Goal: Task Accomplishment & Management: Use online tool/utility

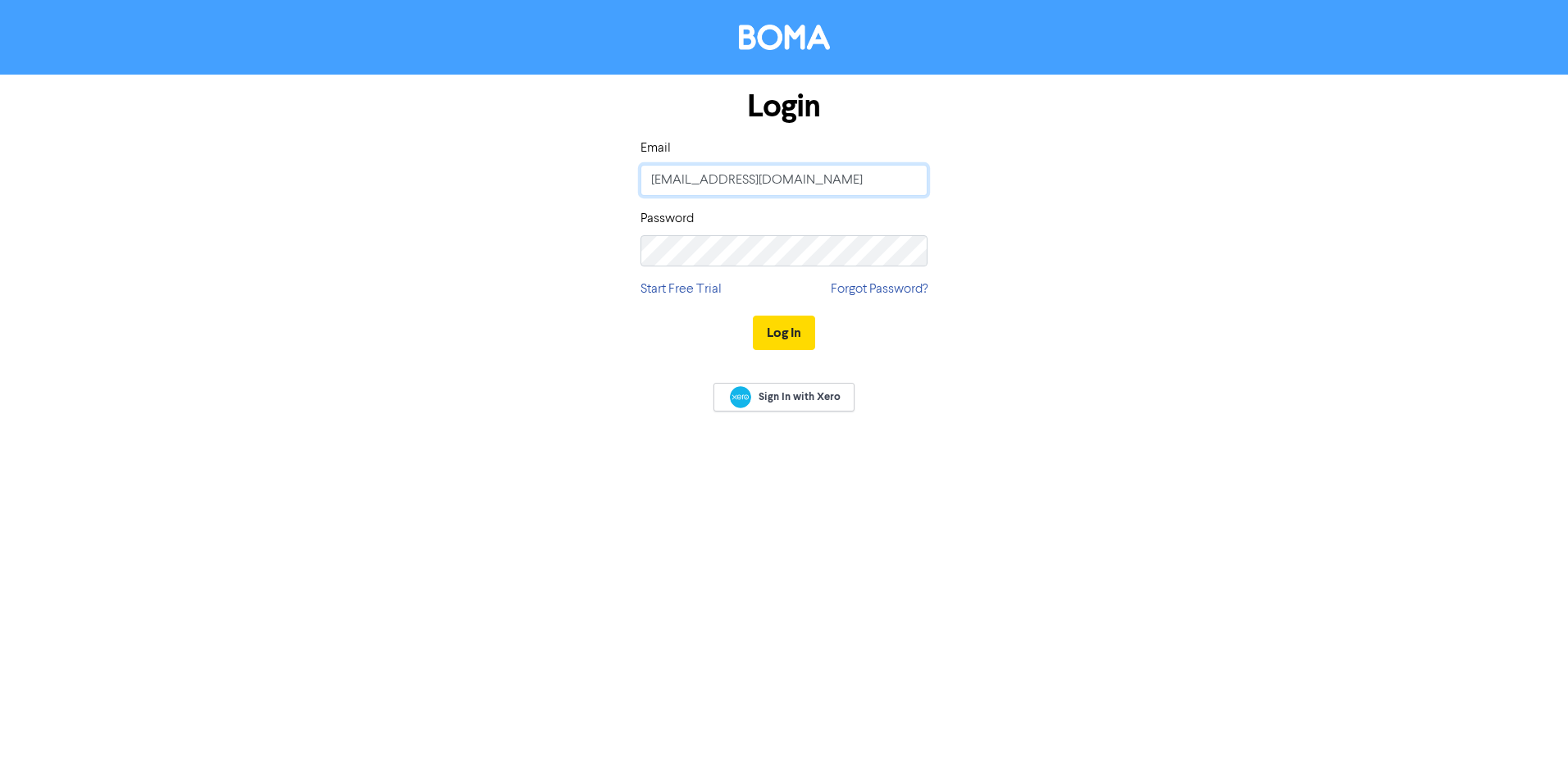
click at [785, 178] on input "[EMAIL_ADDRESS][DOMAIN_NAME]" at bounding box center [784, 179] width 287 height 31
type input "[EMAIL_ADDRESS][DOMAIN_NAME]"
click at [799, 339] on button "Log In" at bounding box center [784, 332] width 63 height 35
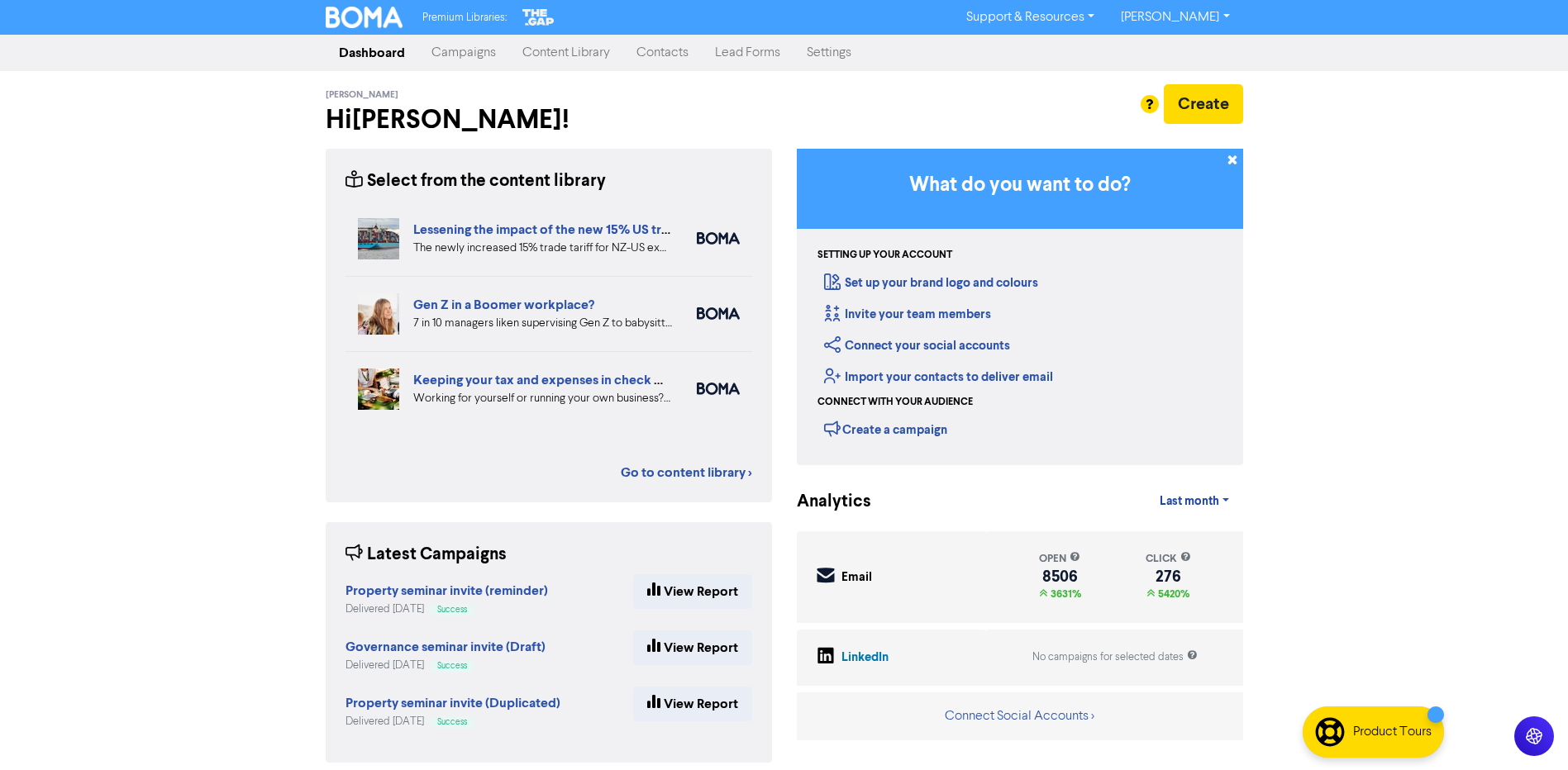
click at [650, 50] on link "Contacts" at bounding box center [662, 53] width 78 height 33
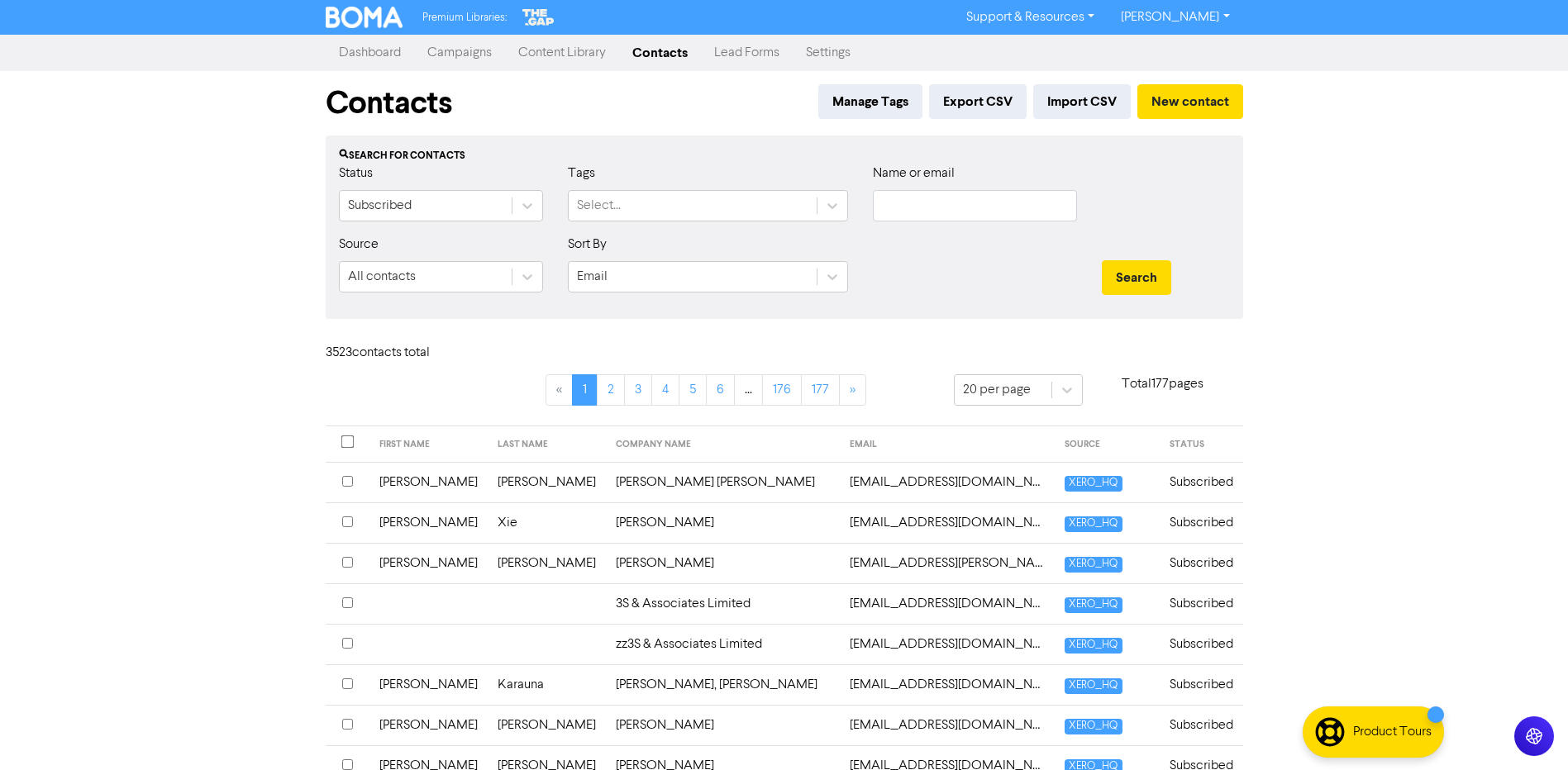
click at [543, 44] on link "Content Library" at bounding box center [561, 53] width 114 height 33
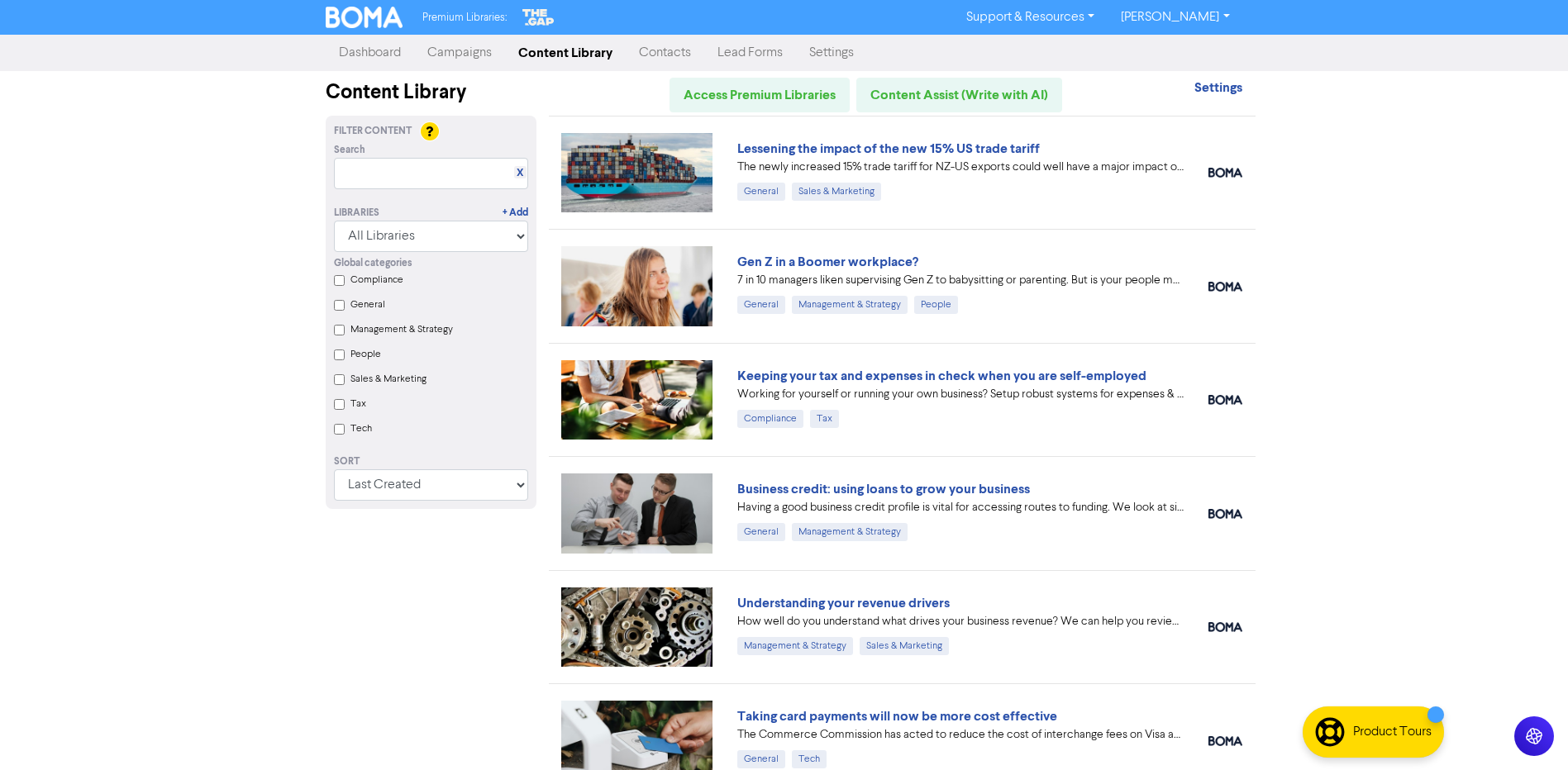
click at [450, 56] on link "Campaigns" at bounding box center [460, 53] width 91 height 33
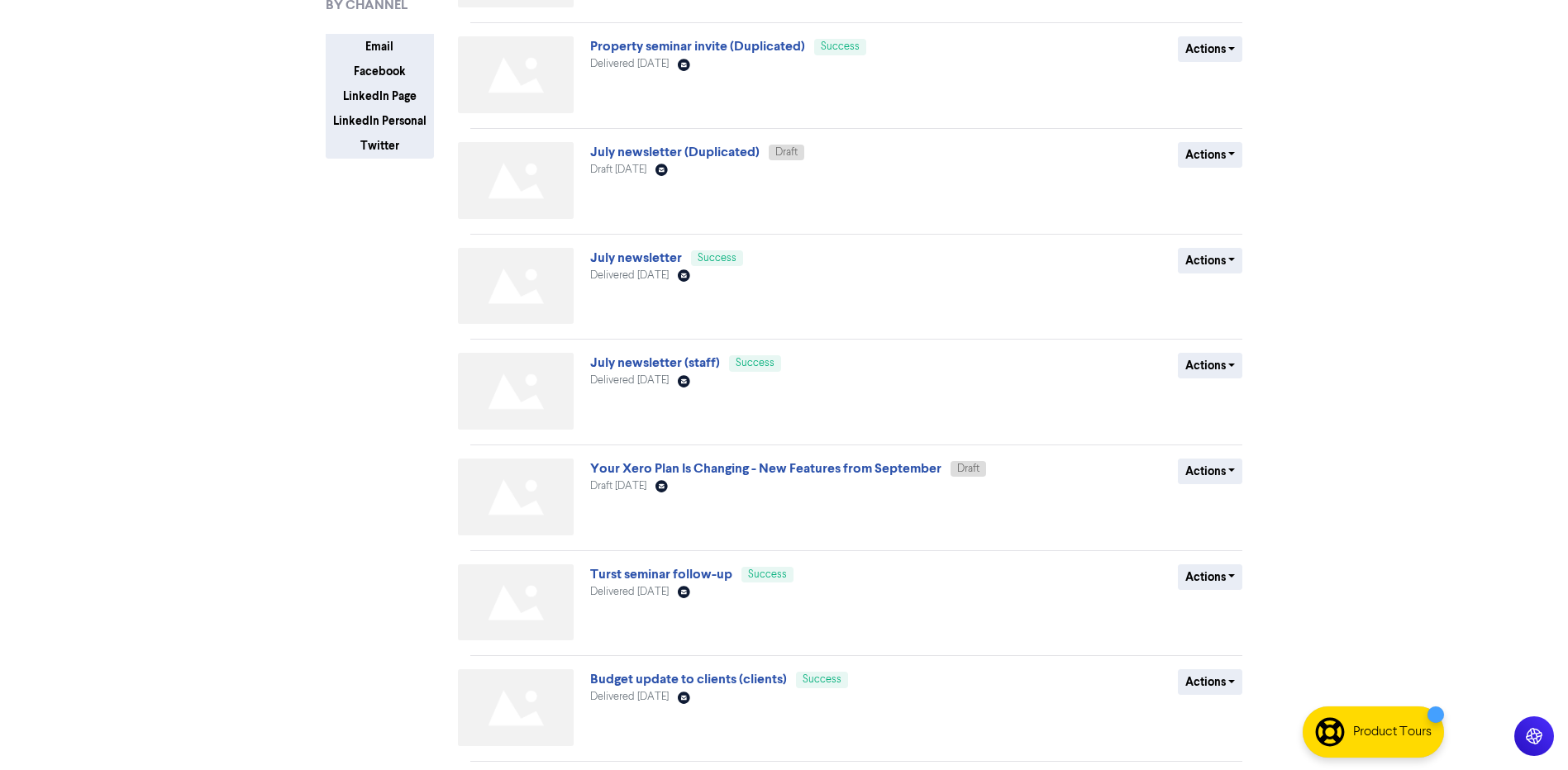
scroll to position [465, 0]
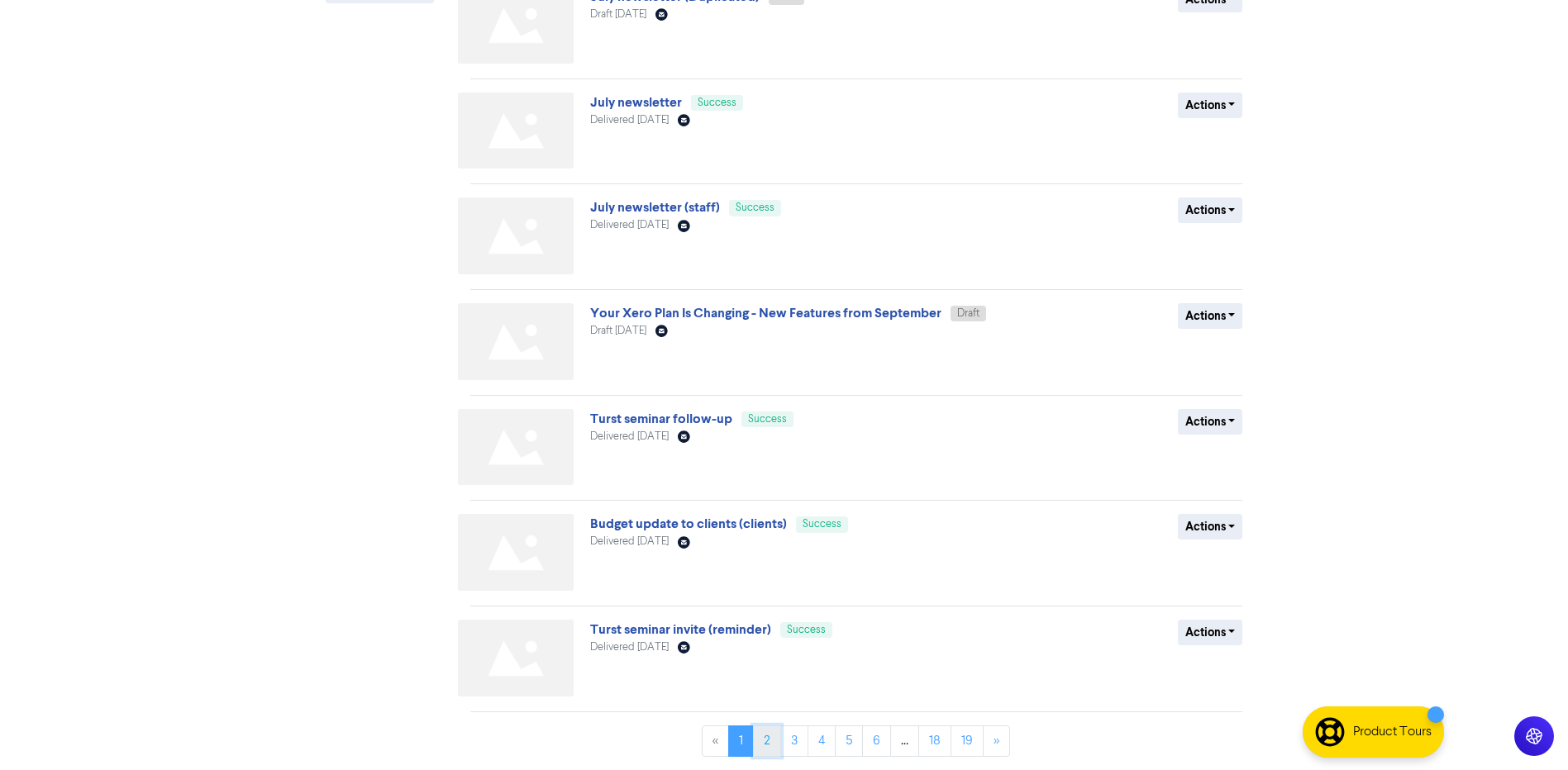
click at [768, 746] on link "2" at bounding box center [768, 741] width 28 height 31
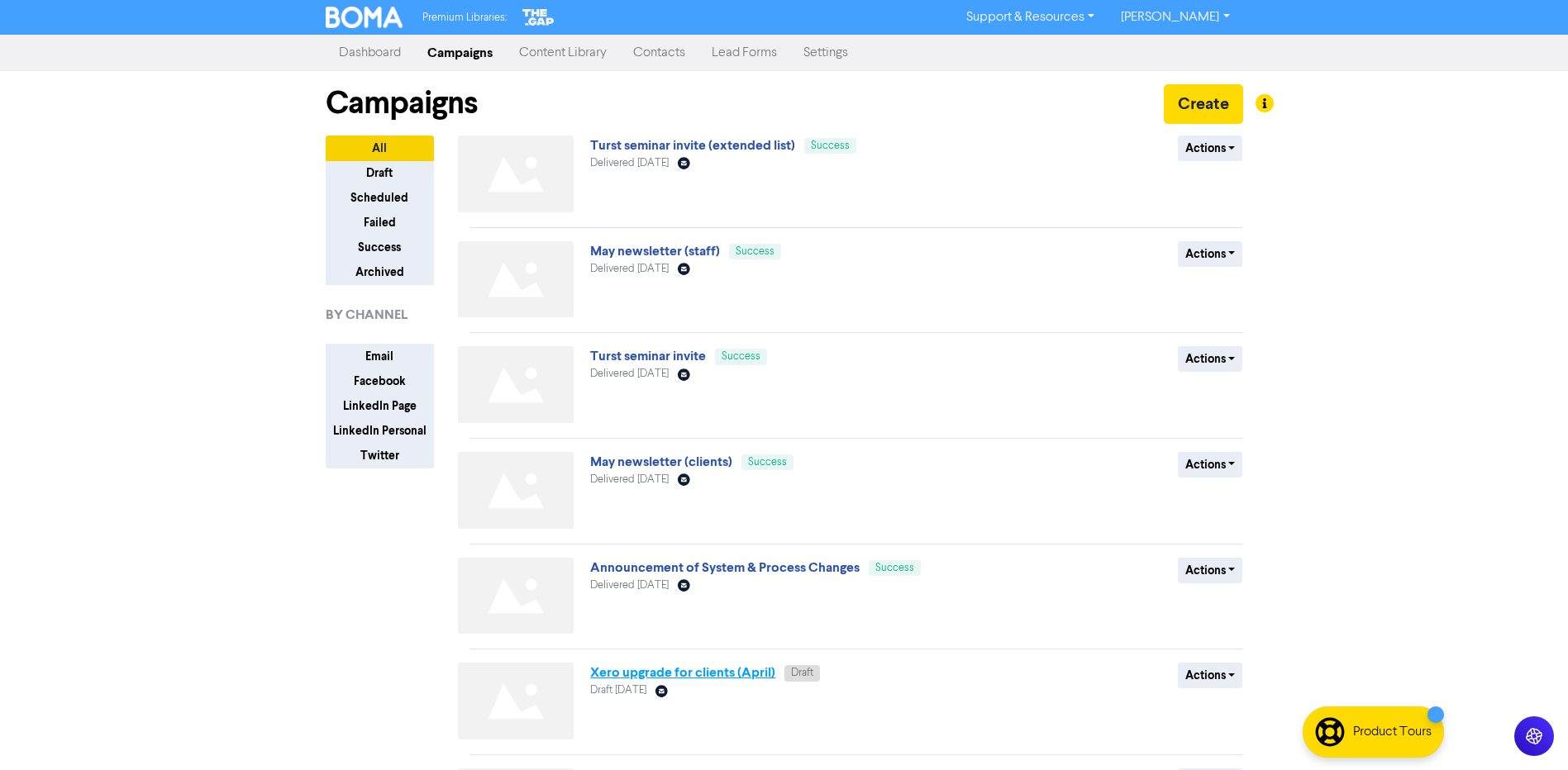
click at [655, 674] on link "Xero upgrade for clients (April)" at bounding box center [683, 673] width 186 height 17
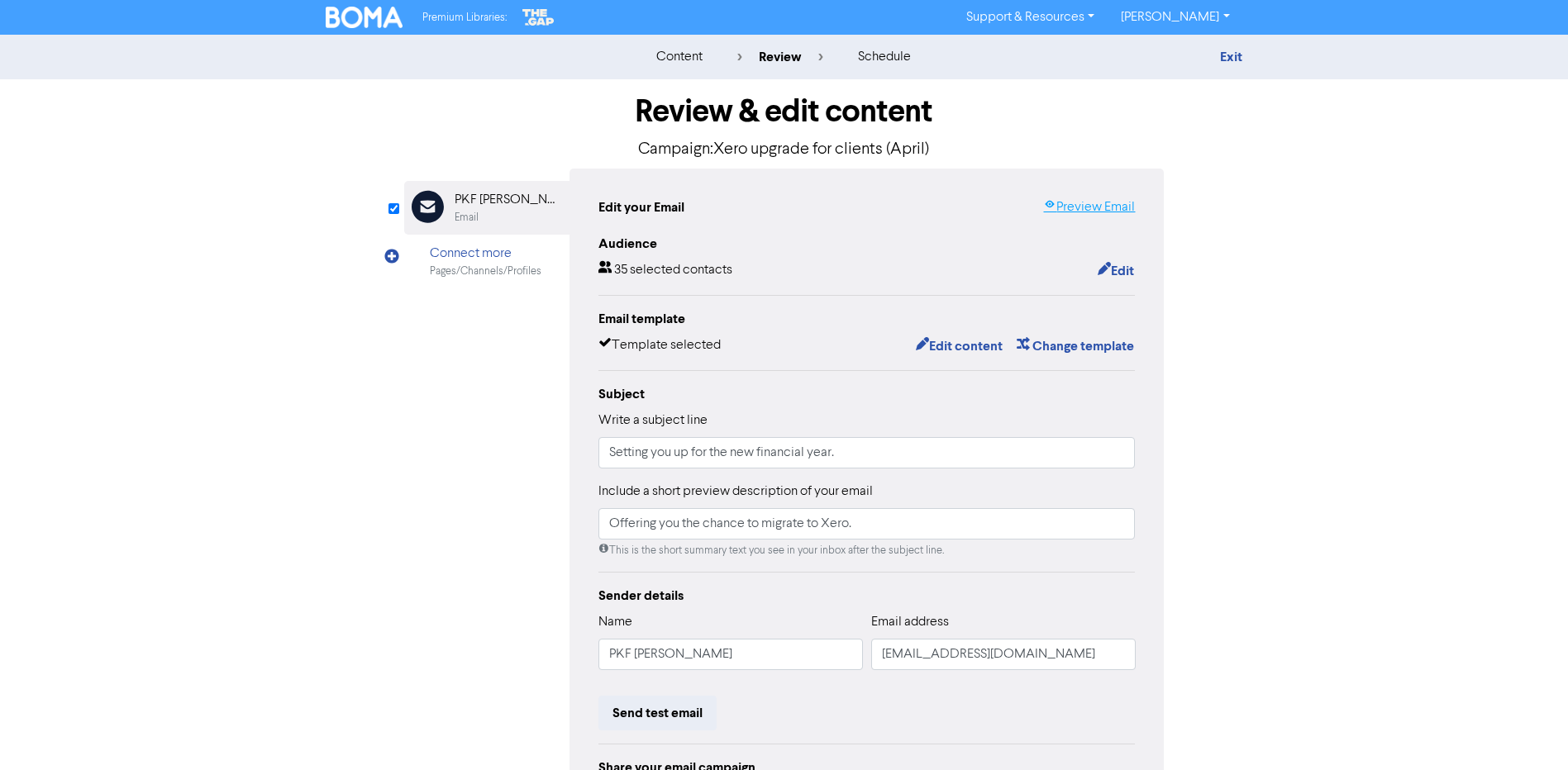
click at [1076, 207] on link "Preview Email" at bounding box center [1089, 207] width 91 height 20
click at [1236, 56] on link "Exit" at bounding box center [1232, 57] width 23 height 17
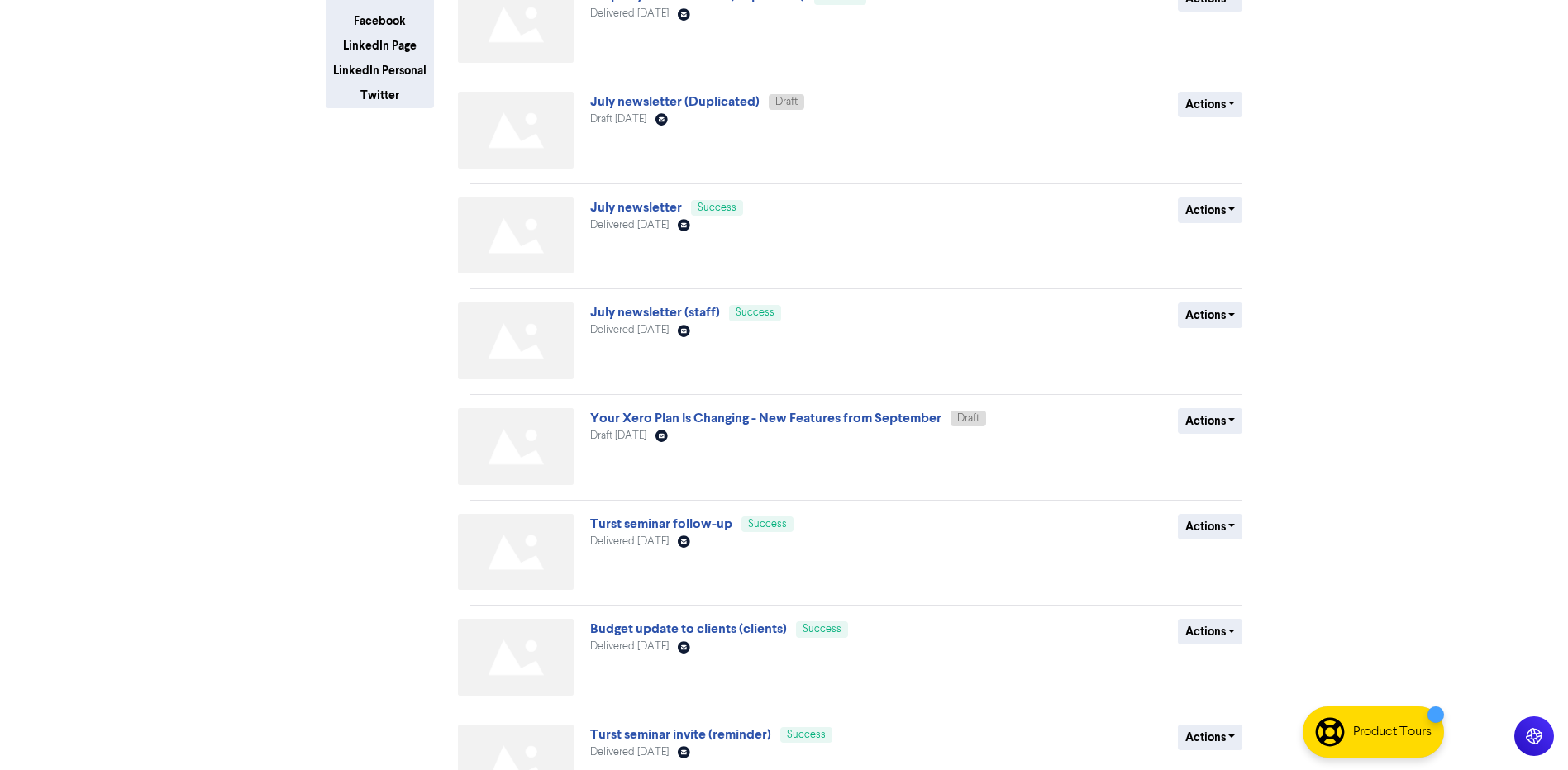
scroll to position [330, 0]
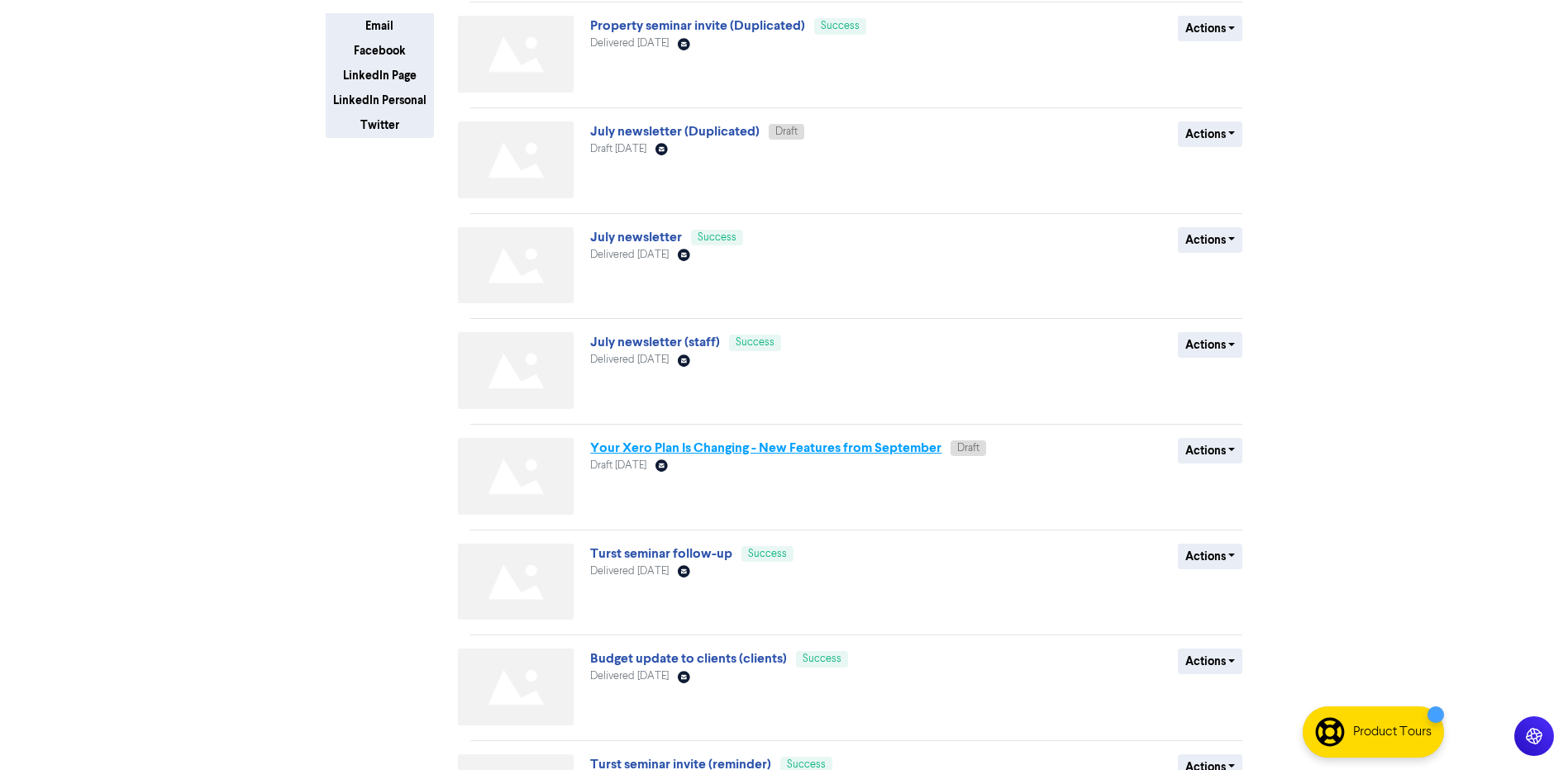
click at [851, 451] on link "Your Xero Plan Is Changing - New Features from September" at bounding box center [766, 448] width 351 height 17
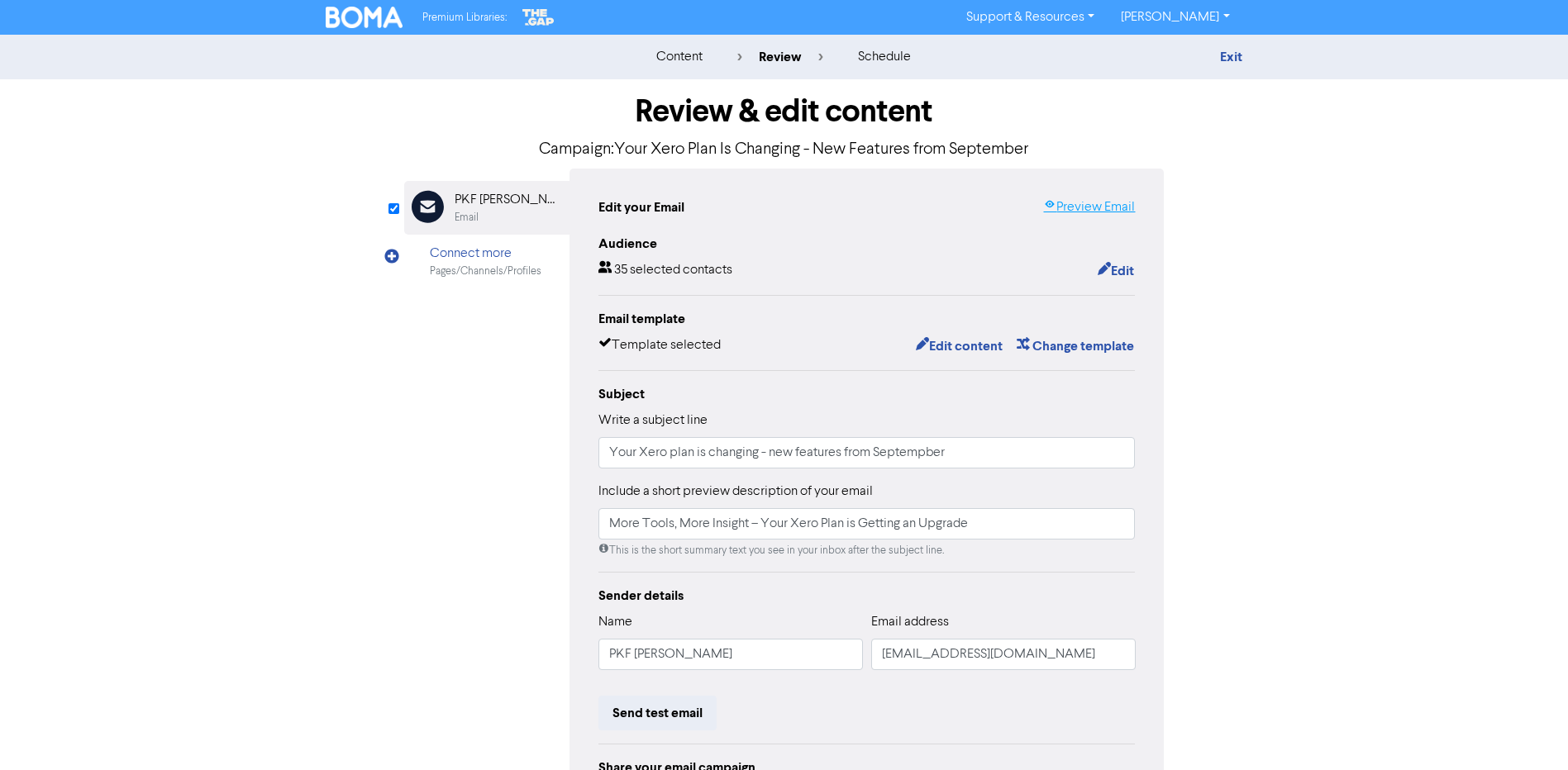
click at [1103, 205] on link "Preview Email" at bounding box center [1089, 207] width 91 height 20
click at [1241, 49] on link "Exit" at bounding box center [1232, 57] width 23 height 17
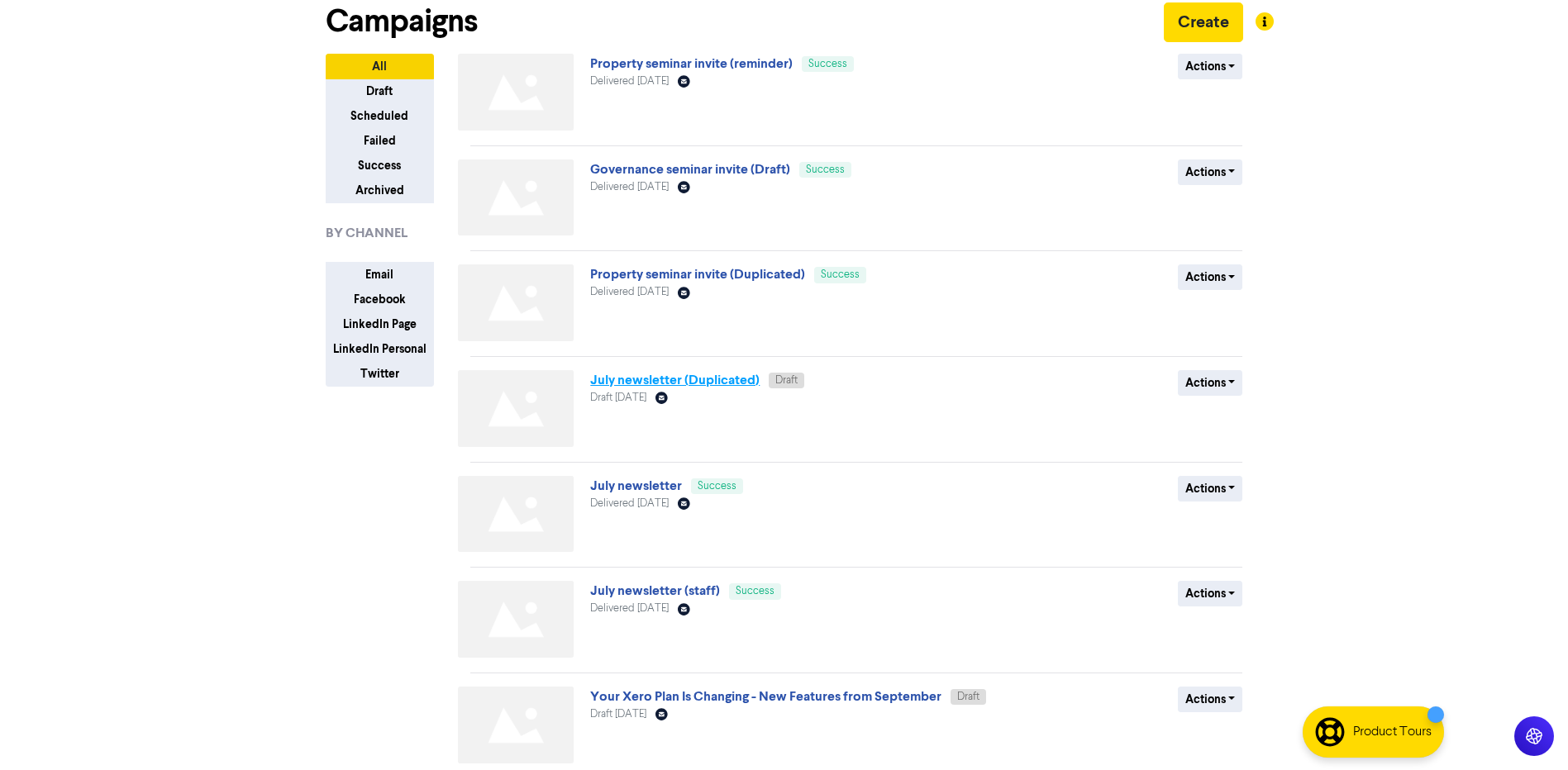
scroll to position [83, 0]
click at [1221, 699] on button "Actions" at bounding box center [1210, 698] width 65 height 25
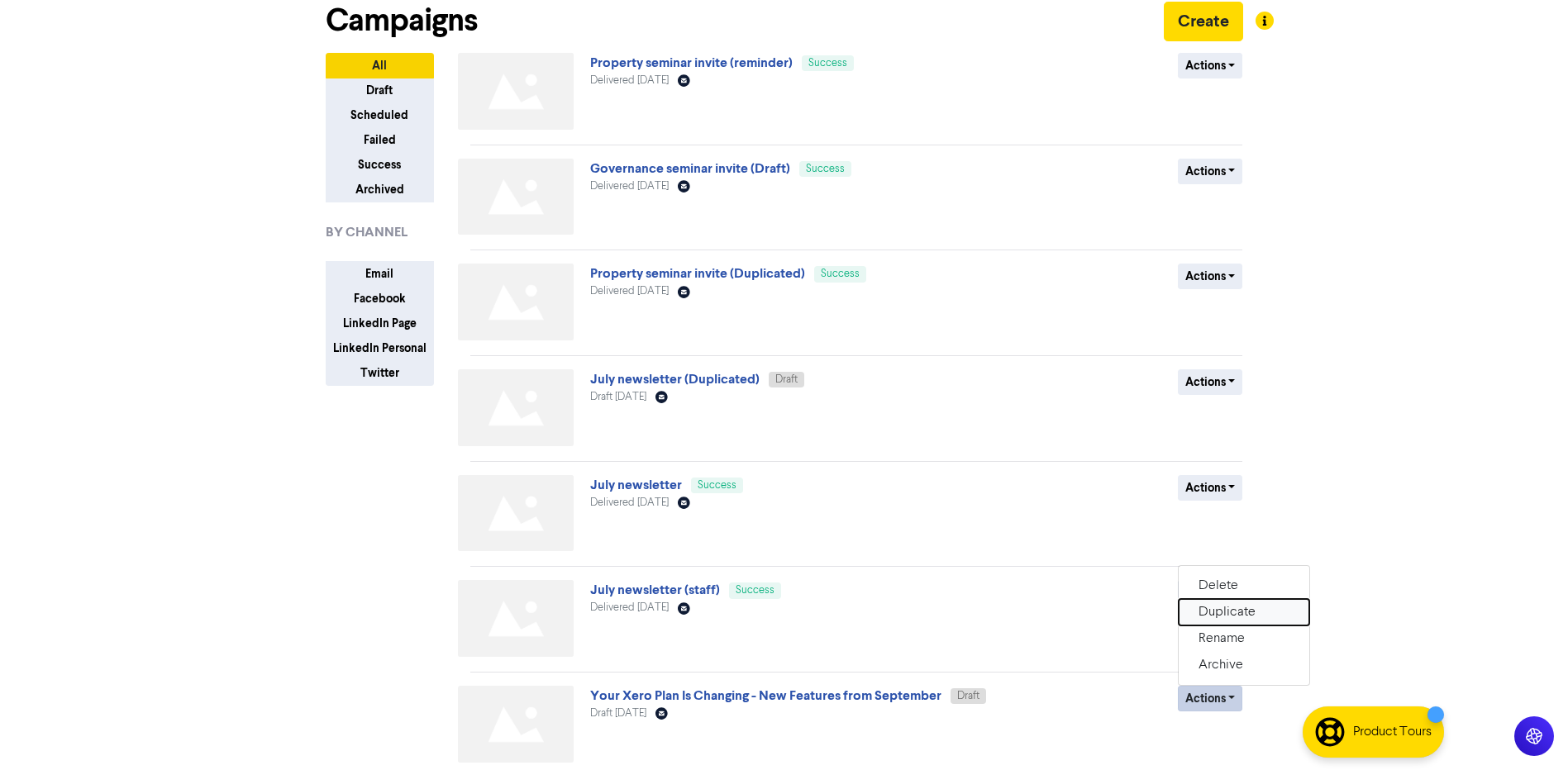
click at [1233, 614] on button "Duplicate" at bounding box center [1244, 612] width 131 height 26
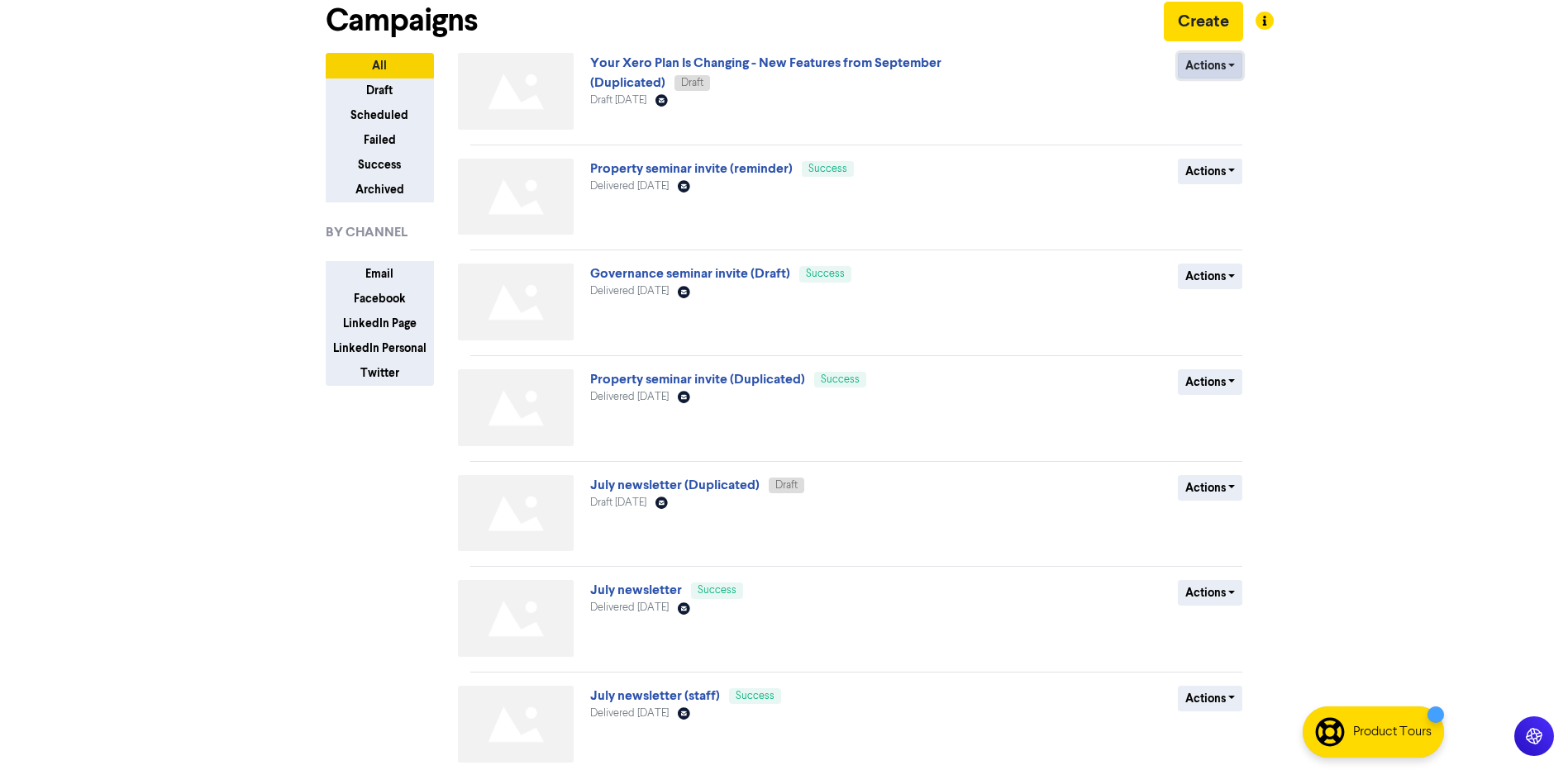
click at [1220, 63] on button "Actions" at bounding box center [1210, 65] width 65 height 25
click at [1201, 156] on button "Rename" at bounding box center [1244, 153] width 131 height 26
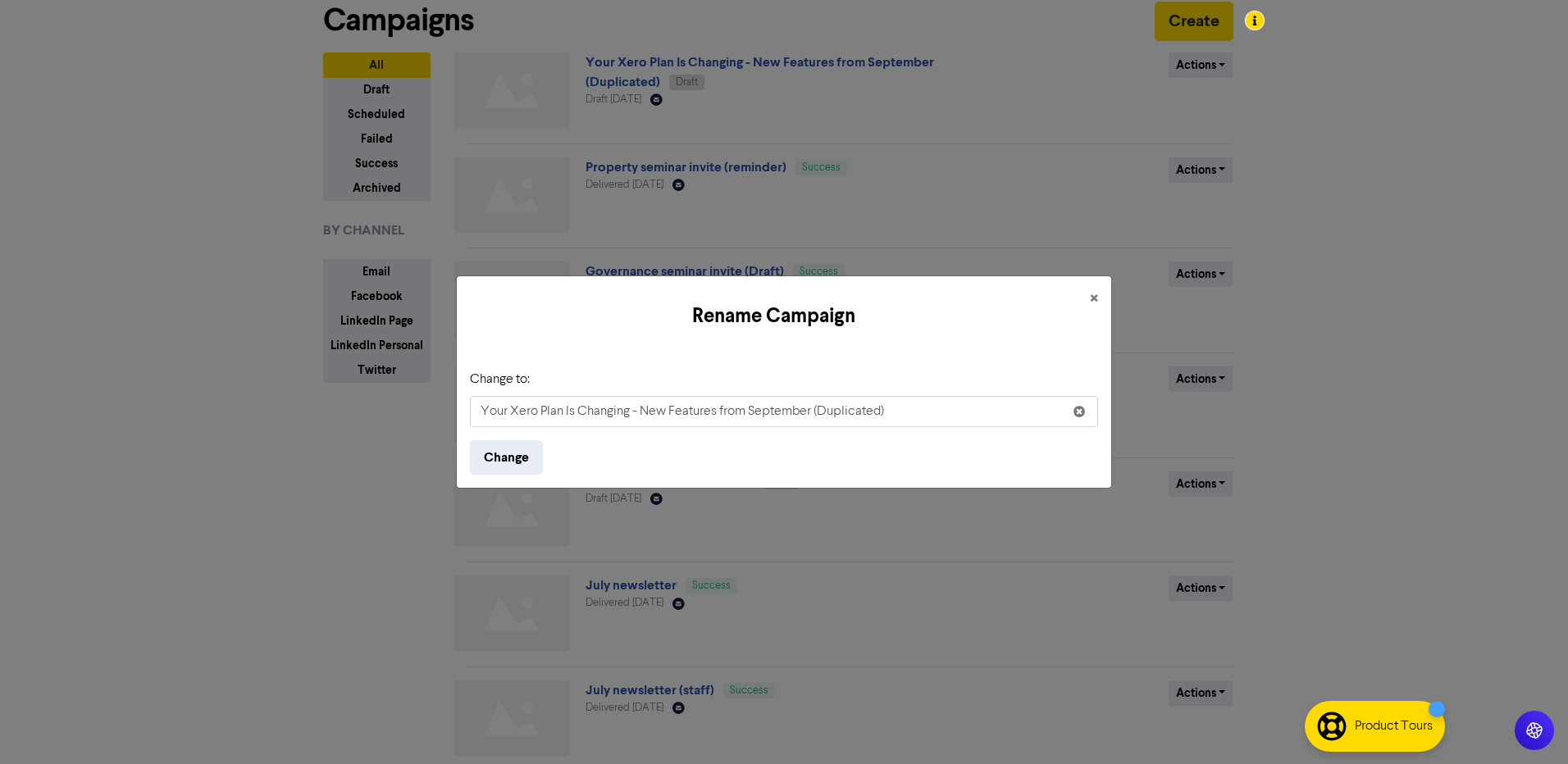
drag, startPoint x: 930, startPoint y: 413, endPoint x: 645, endPoint y: 415, distance: 285.0
click at [645, 413] on input "Your Xero Plan Is Changing - New Features from September (Duplicated)" at bounding box center [784, 411] width 628 height 31
click at [488, 413] on input "Your Xero Plan Is Changing - Change #1 Standard + Payroll – Grow + Payroll" at bounding box center [784, 411] width 628 height 31
drag, startPoint x: 565, startPoint y: 413, endPoint x: 644, endPoint y: 411, distance: 79.0
click at [644, 411] on input "Your Xero Plan Is Changing - Change #1 Standard + Payroll – Grow + Payroll" at bounding box center [784, 411] width 628 height 31
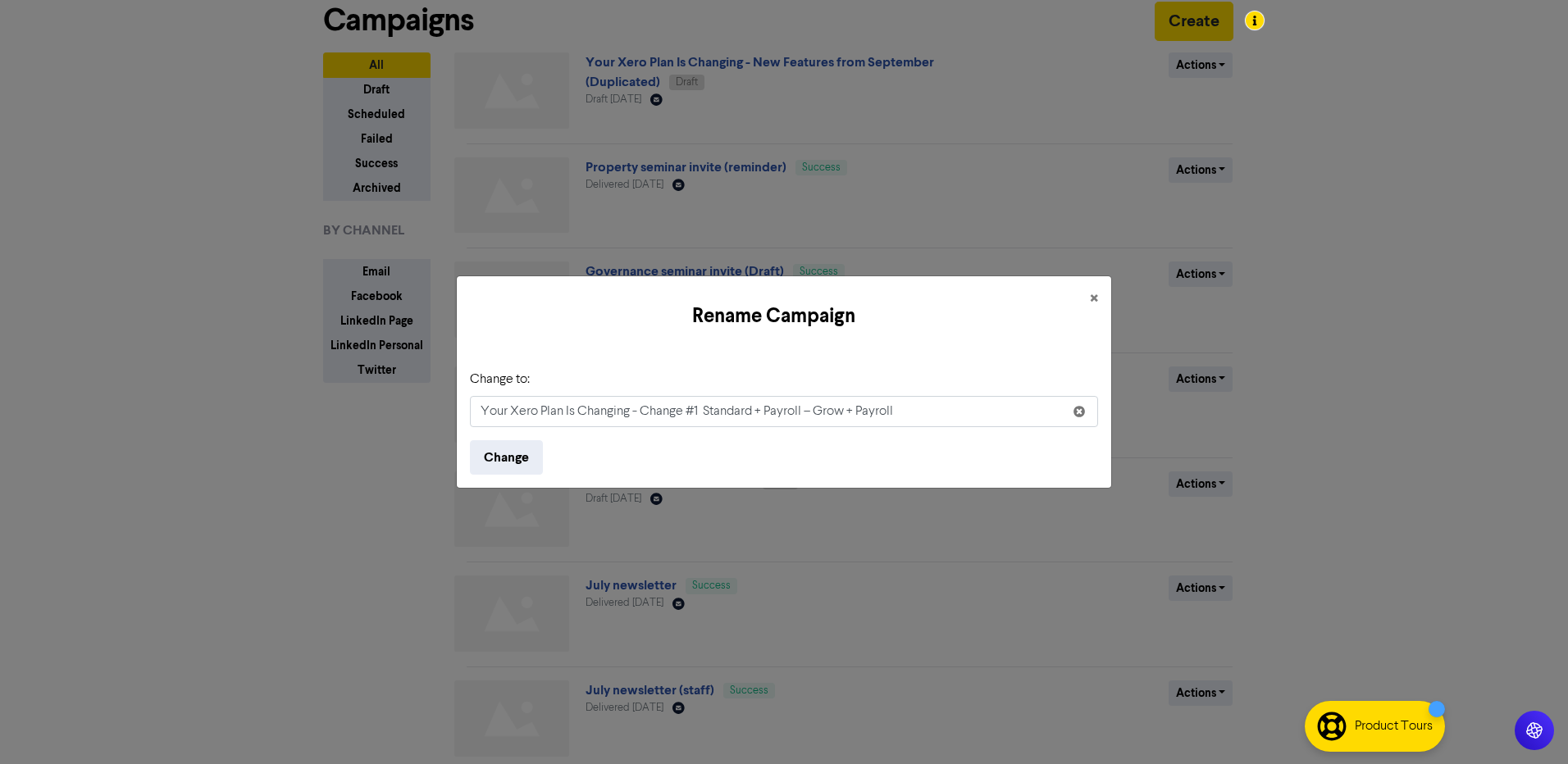
drag, startPoint x: 566, startPoint y: 409, endPoint x: 577, endPoint y: 410, distance: 11.0
click at [566, 410] on input "Your Xero Plan Is Changing - Change #1 Standard + Payroll – Grow + Payroll" at bounding box center [784, 411] width 628 height 31
click at [575, 413] on input "Your Xero Plan Is Changing - Change #1 Standard + Payroll – Grow + Payroll" at bounding box center [784, 411] width 628 height 31
drag, startPoint x: 568, startPoint y: 409, endPoint x: 634, endPoint y: 413, distance: 66.1
click at [633, 413] on input "Your Xero Plan Is Changing - Change #1 Standard + Payroll – Grow + Payroll" at bounding box center [784, 411] width 628 height 31
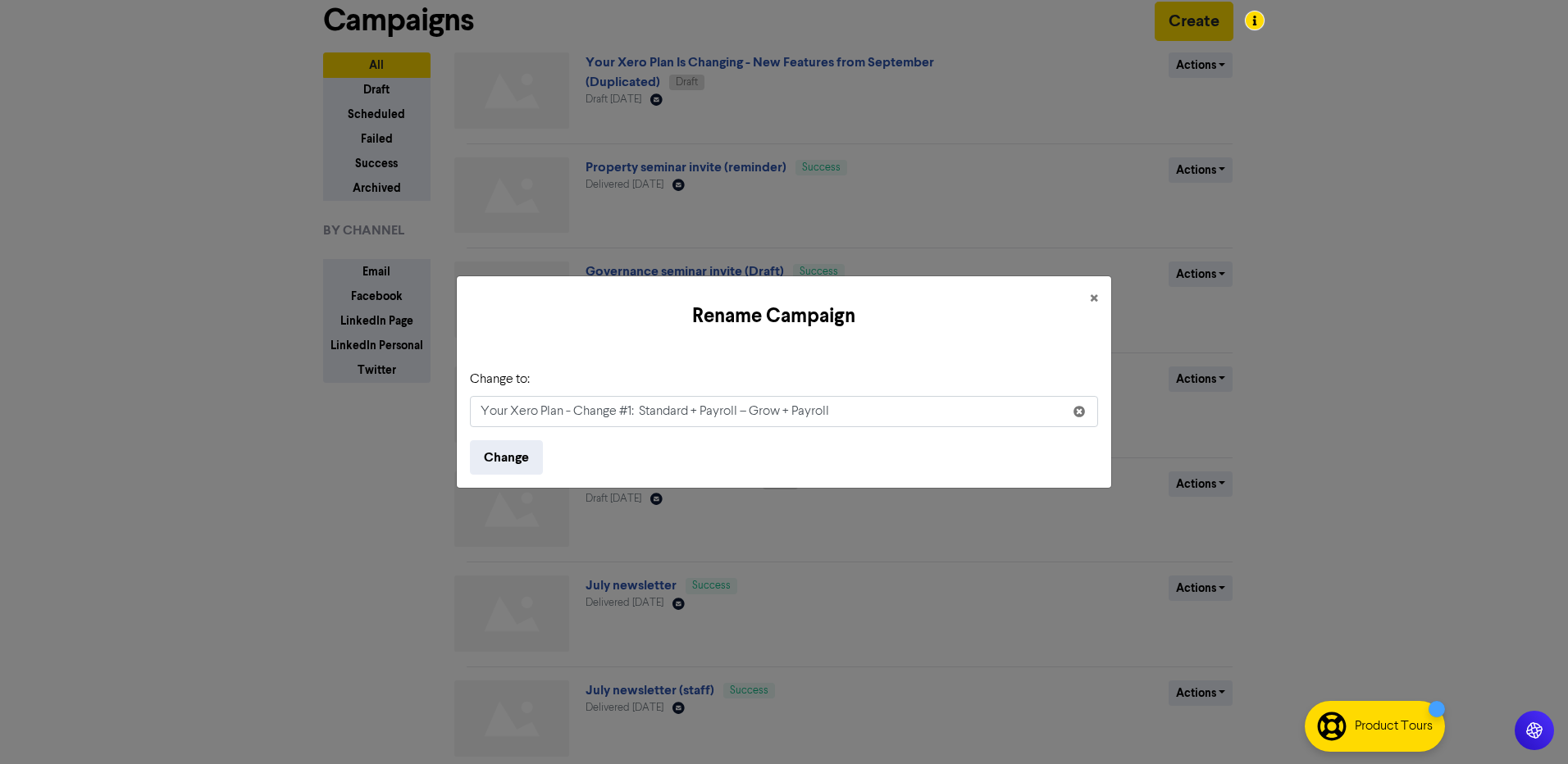
click at [962, 412] on input "Your Xero Plan - Change #1: Standard + Payroll – Grow + Payroll" at bounding box center [784, 411] width 628 height 31
type input "Your Xero Plan - Change #1: Standard + Payroll – Grow + Payroll"
click at [535, 458] on button "Change" at bounding box center [506, 457] width 73 height 35
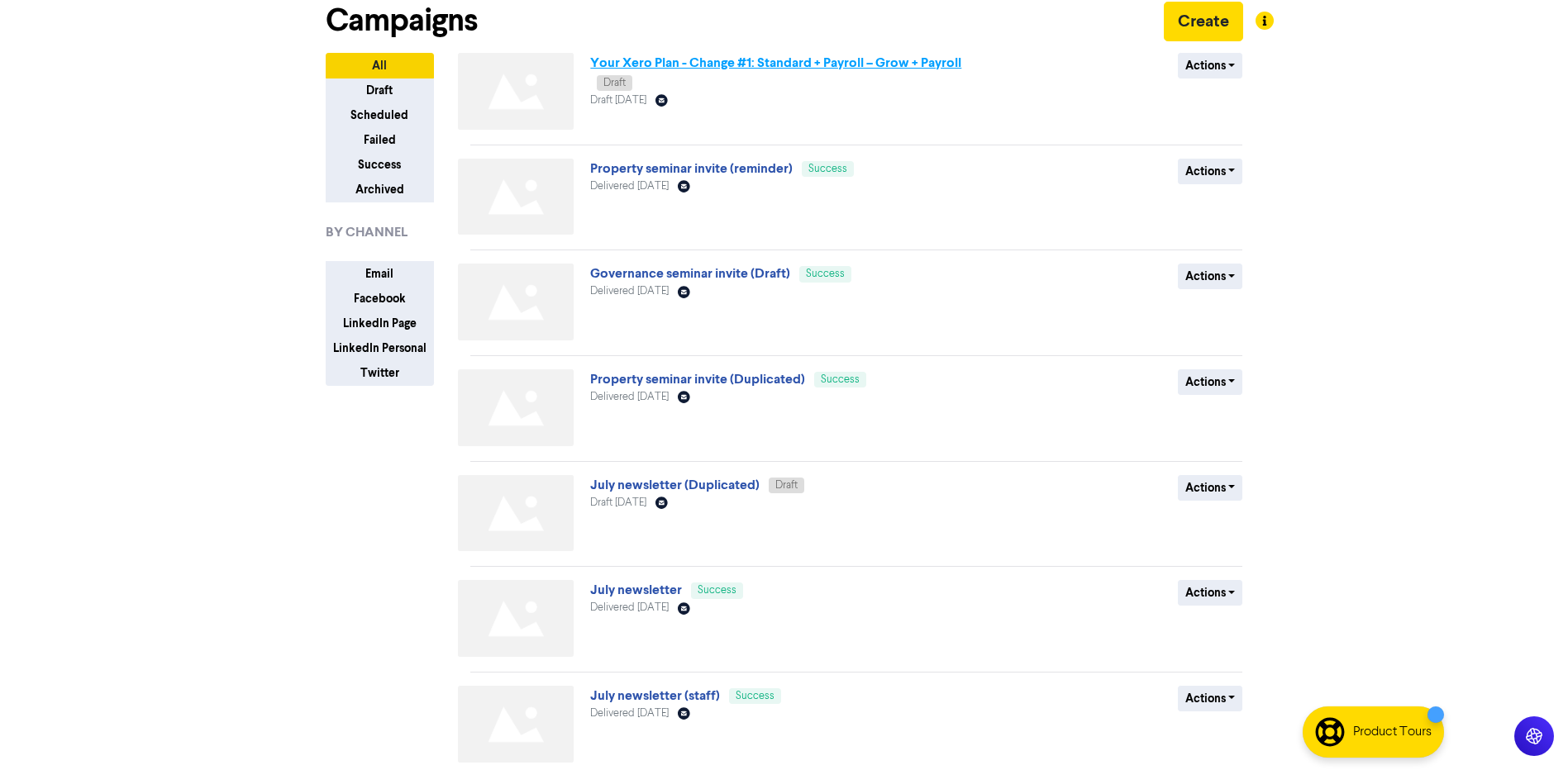
click at [805, 64] on link "Your Xero Plan - Change #1: Standard + Payroll – Grow + Payroll" at bounding box center [776, 63] width 371 height 17
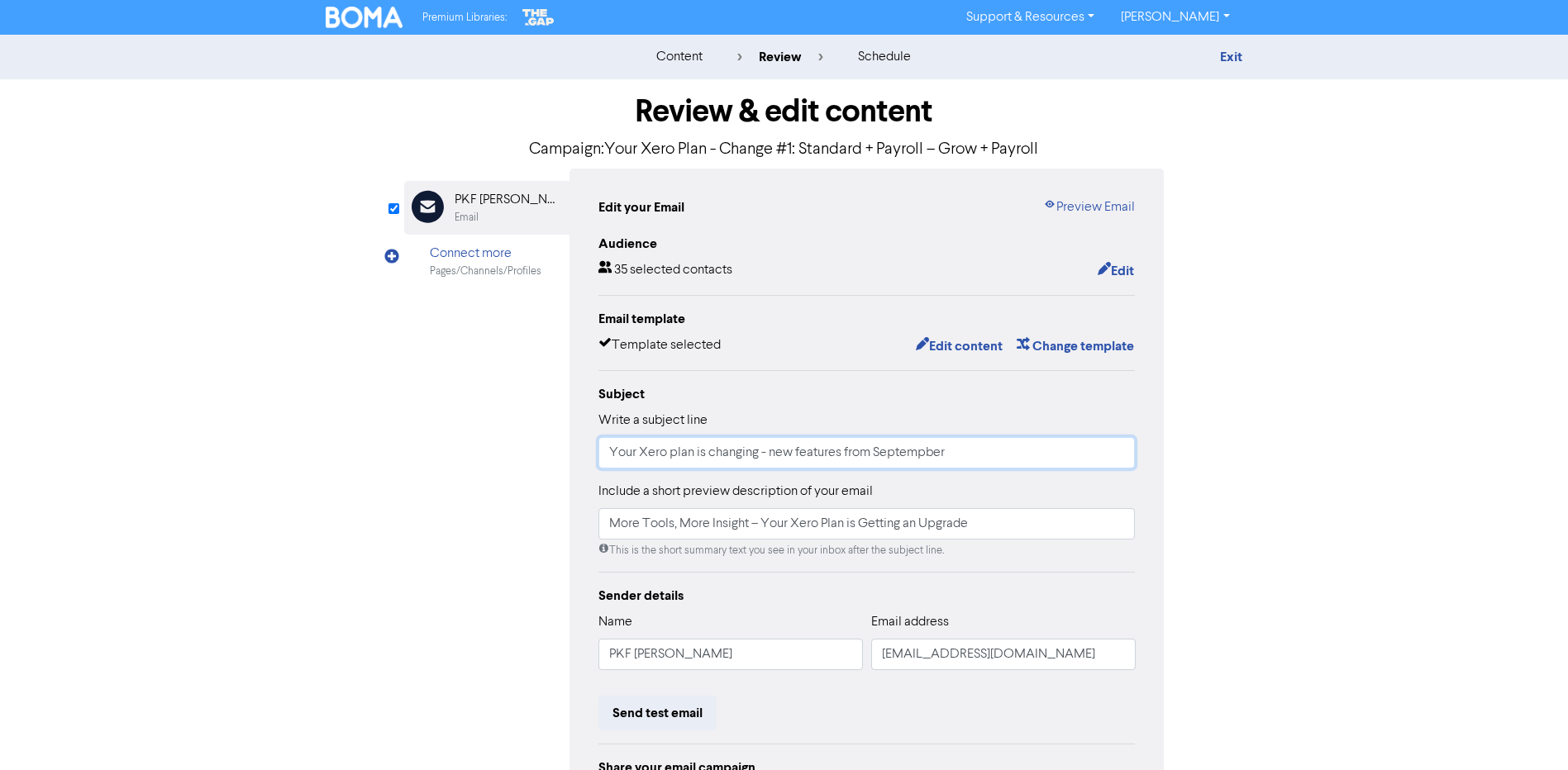
click at [768, 460] on input "Your Xero plan is changing - new features from Septempber" at bounding box center [867, 452] width 538 height 31
click at [768, 459] on input "Your Xero plan is changing - new features from Septempber" at bounding box center [867, 452] width 538 height 31
click at [975, 463] on input "Your Xero plan is changing - new features from September" at bounding box center [867, 452] width 538 height 31
click at [754, 450] on input "Your Xero plan is changing - new features from September" at bounding box center [867, 452] width 538 height 31
type input "Your Xero plan is changing - new features from September"
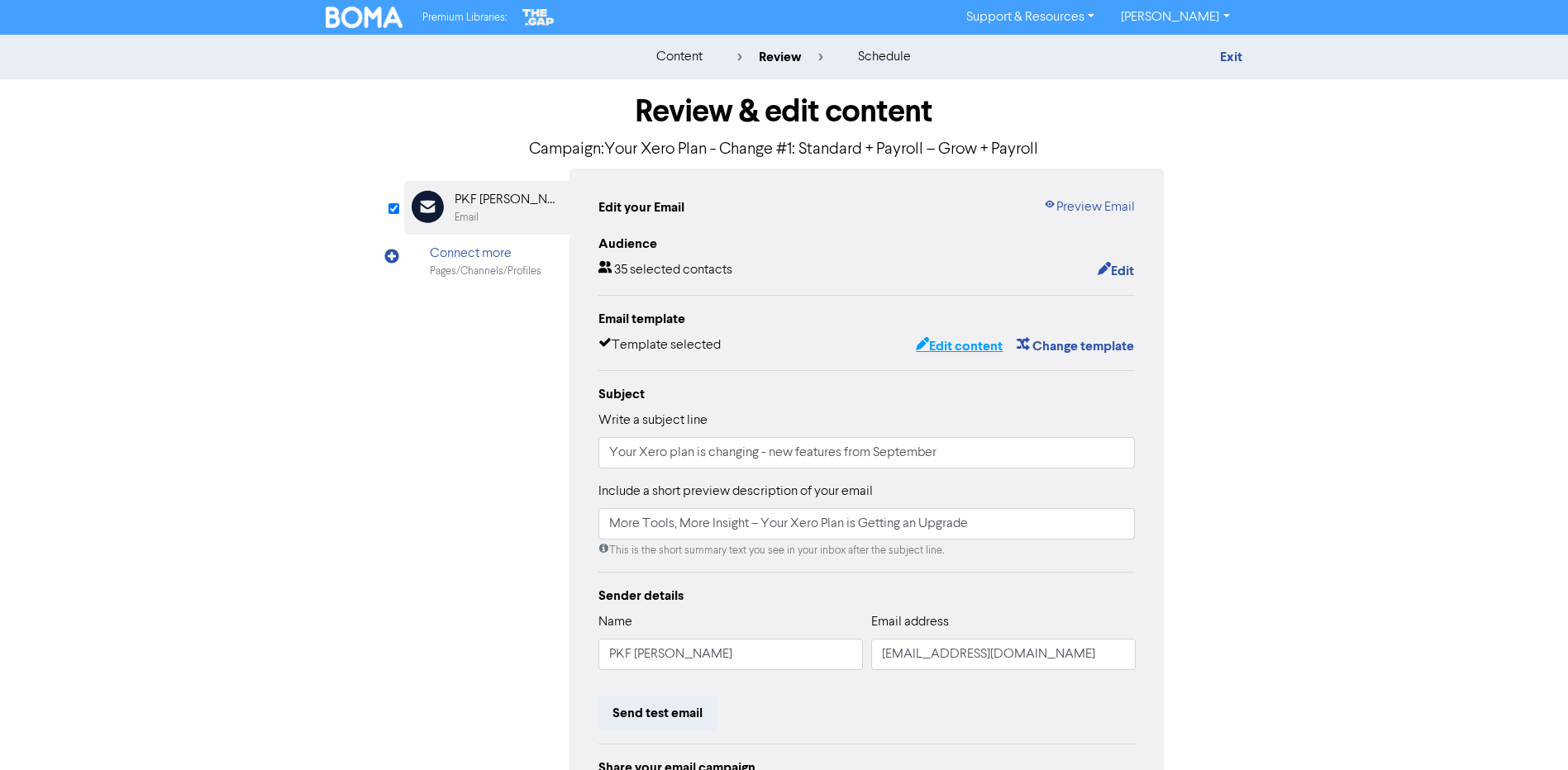
click at [955, 348] on button "Edit content" at bounding box center [960, 345] width 89 height 22
